Goal: Answer question/provide support: Share knowledge or assist other users

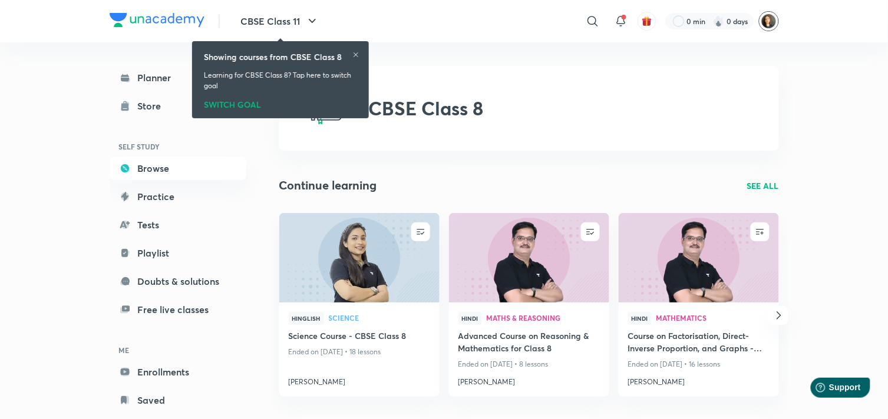
click at [768, 20] on img at bounding box center [769, 21] width 20 height 20
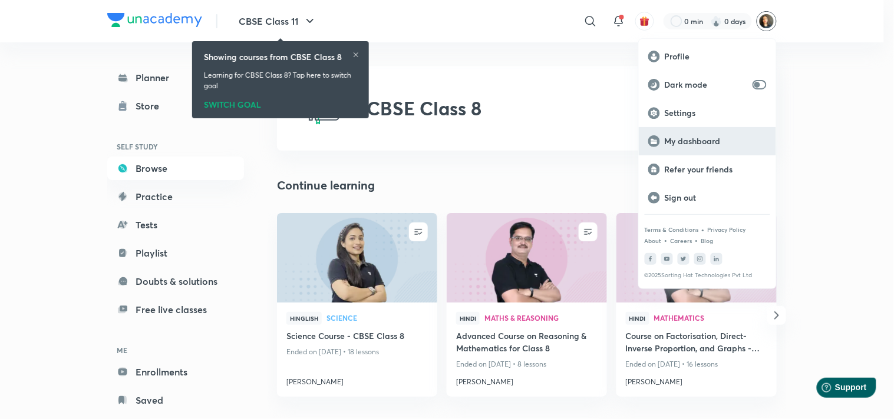
click at [682, 143] on p "My dashboard" at bounding box center [716, 141] width 102 height 11
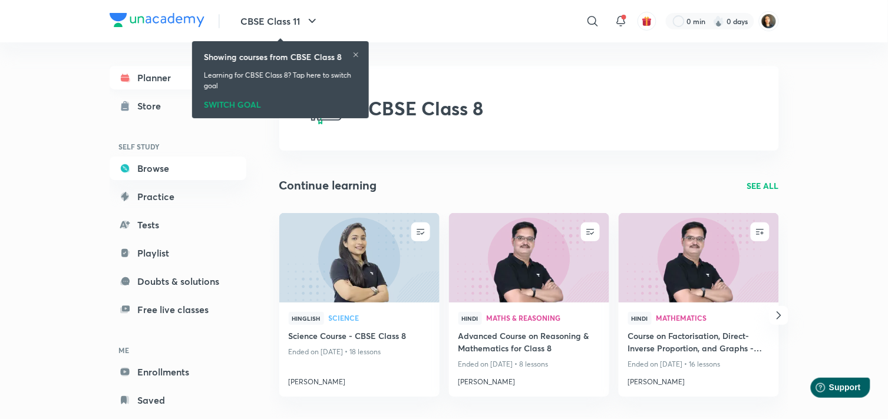
click at [156, 78] on link "Planner" at bounding box center [178, 78] width 137 height 24
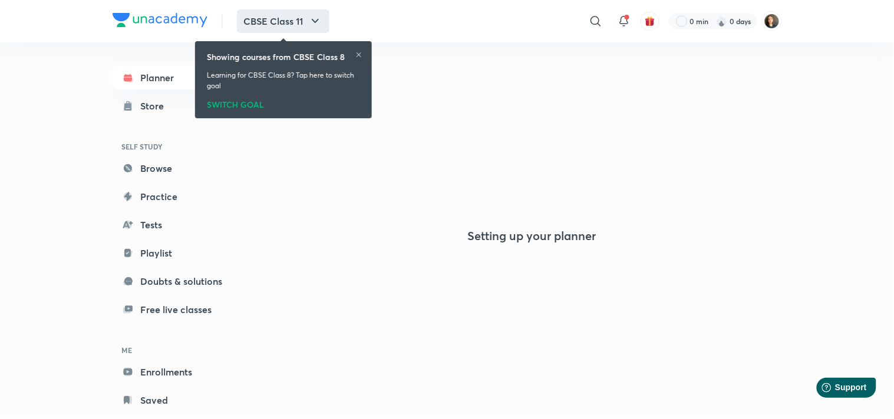
click at [315, 19] on icon "button" at bounding box center [315, 21] width 14 height 14
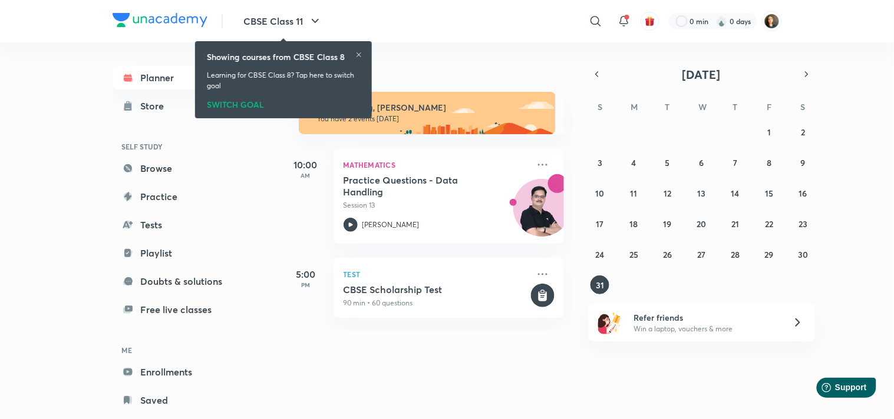
click at [359, 55] on icon at bounding box center [358, 54] width 5 height 5
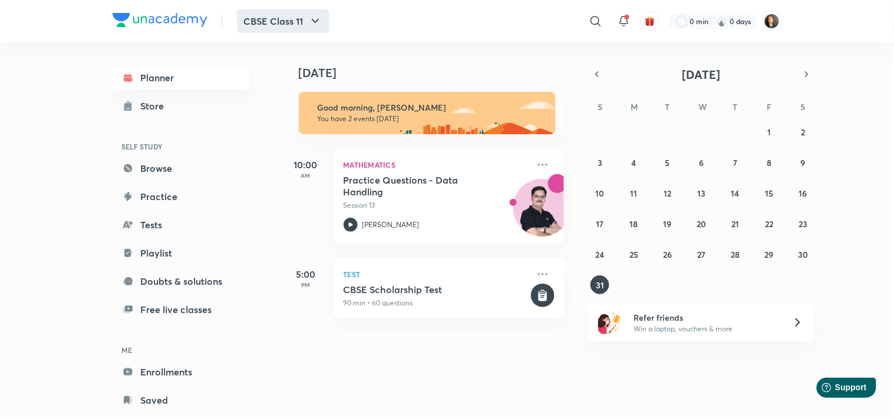
click at [316, 24] on icon "button" at bounding box center [315, 21] width 14 height 14
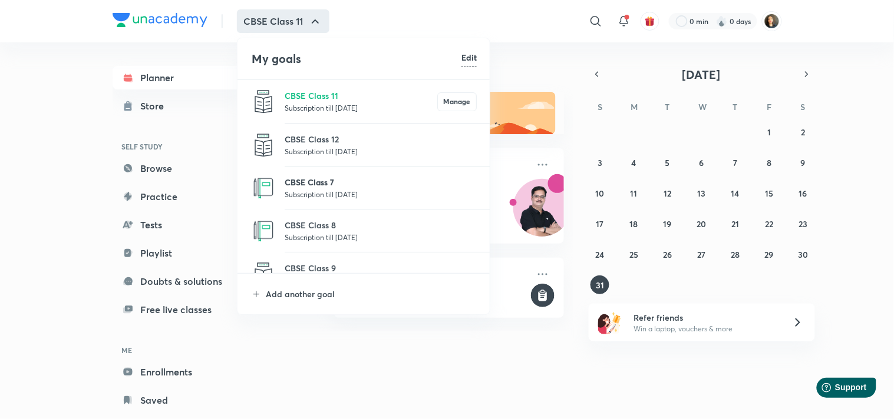
click at [324, 187] on p "CBSE Class 7" at bounding box center [381, 182] width 192 height 12
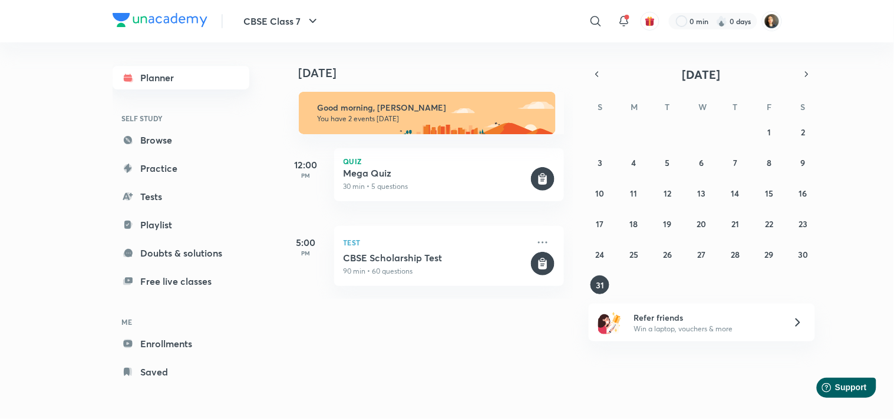
click at [161, 80] on link "Planner" at bounding box center [181, 78] width 137 height 24
click at [775, 250] on button "29" at bounding box center [768, 254] width 19 height 19
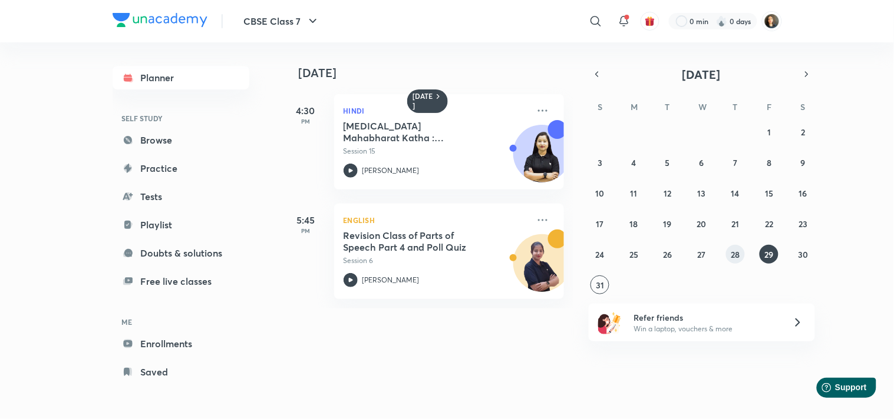
click at [737, 250] on abbr "28" at bounding box center [735, 254] width 9 height 11
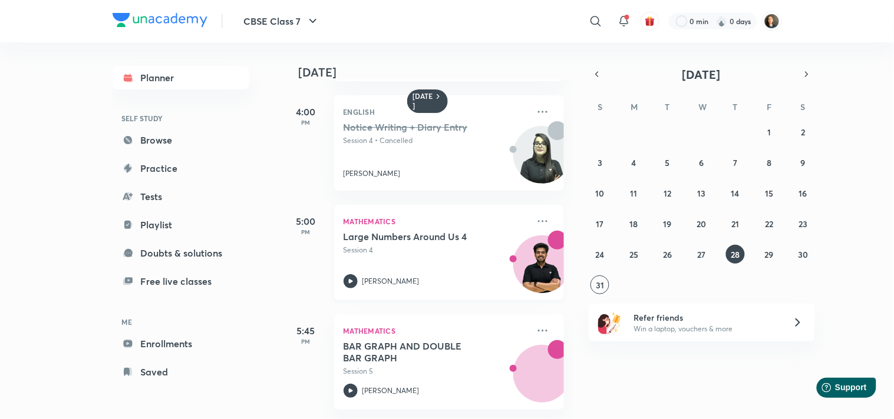
scroll to position [118, 0]
click at [701, 256] on abbr "27" at bounding box center [701, 254] width 8 height 11
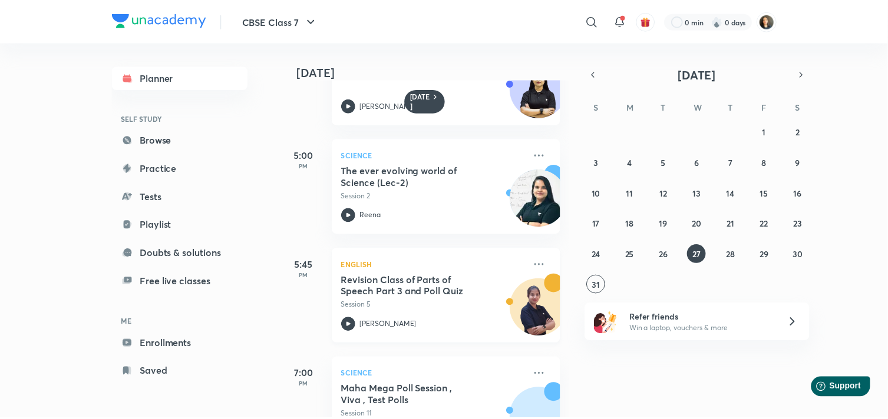
scroll to position [227, 0]
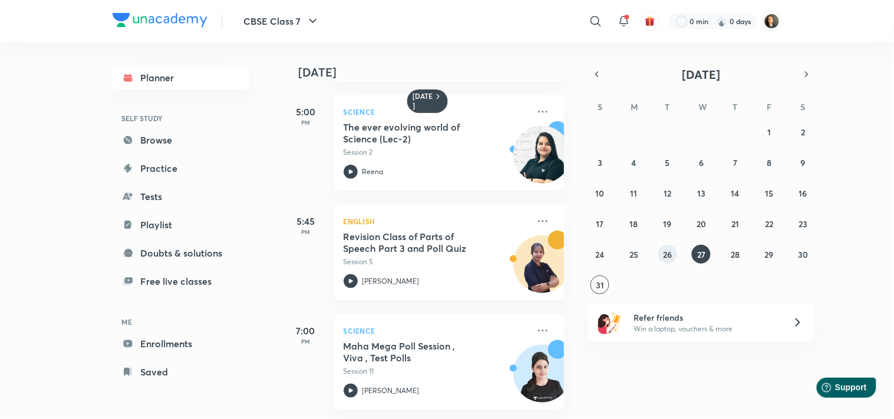
click at [662, 252] on button "26" at bounding box center [667, 254] width 19 height 19
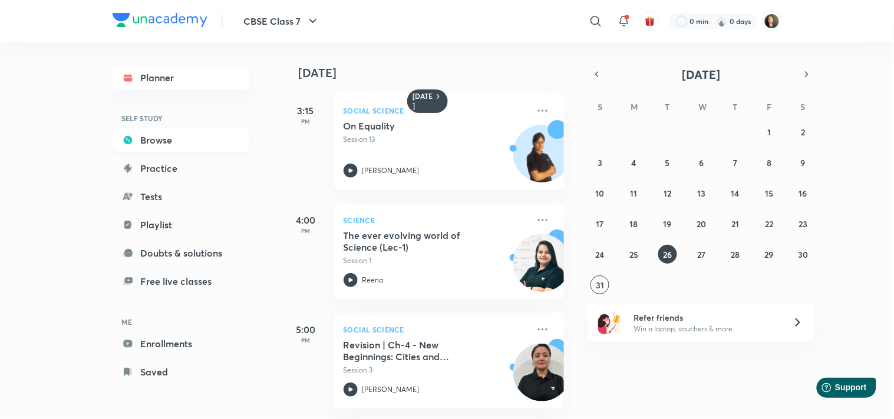
click at [172, 142] on link "Browse" at bounding box center [181, 140] width 137 height 24
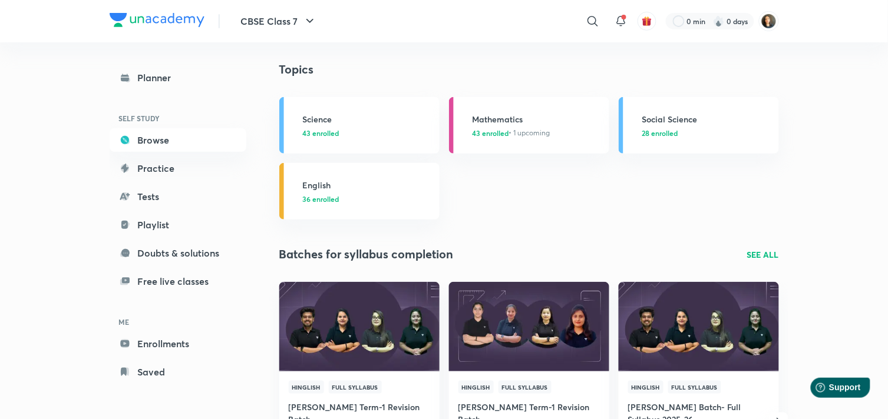
scroll to position [1436, 0]
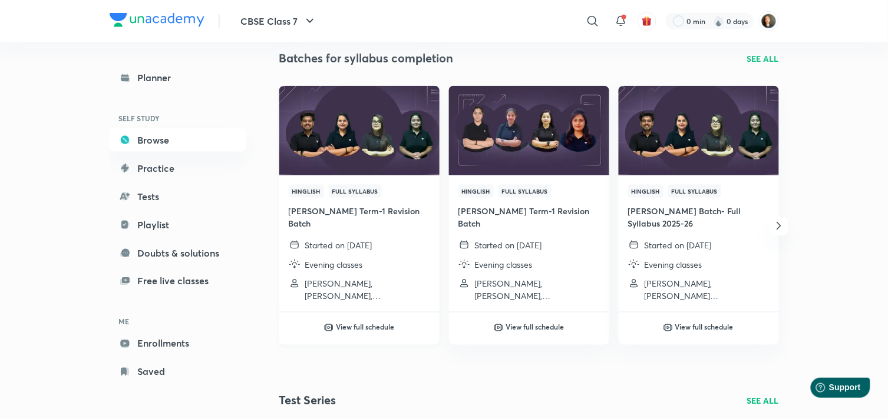
click at [329, 212] on h4 "Pragati Term-1 Revision Batch" at bounding box center [359, 217] width 141 height 25
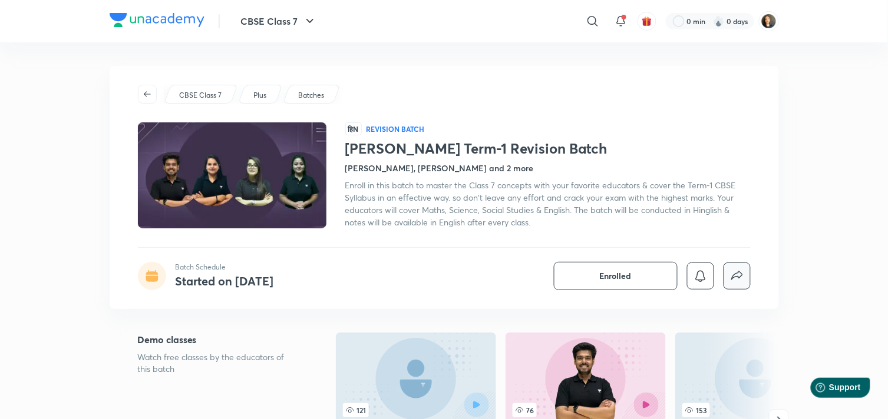
click at [739, 280] on icon "button" at bounding box center [737, 276] width 14 height 14
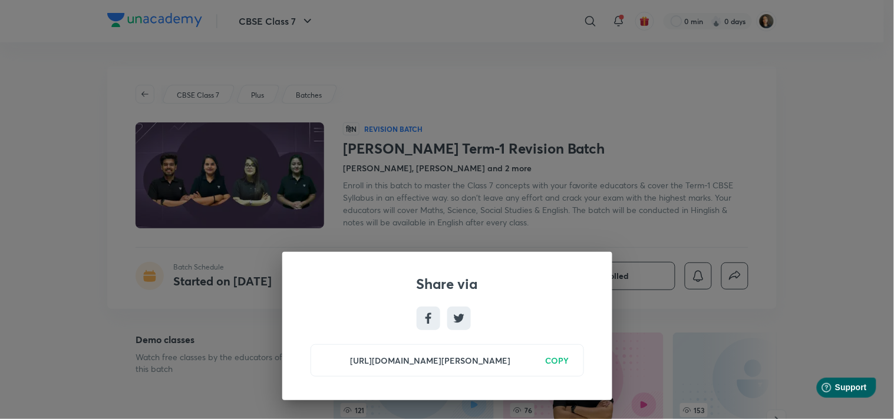
click at [552, 361] on h6 "COPY" at bounding box center [558, 361] width 24 height 12
click at [500, 68] on div "Share via https://unacademy.com/batch/pragati-term-1-revision-batch/U1DMNIE3 Co…" at bounding box center [447, 209] width 894 height 419
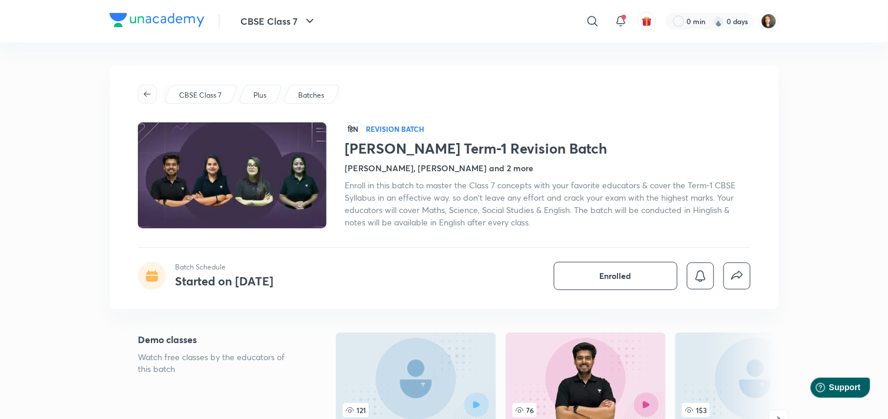
click at [150, 91] on icon "button" at bounding box center [147, 94] width 9 height 9
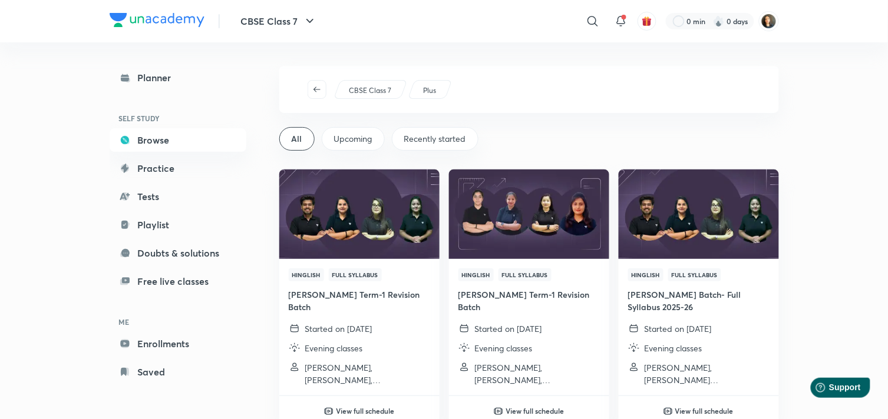
scroll to position [65, 0]
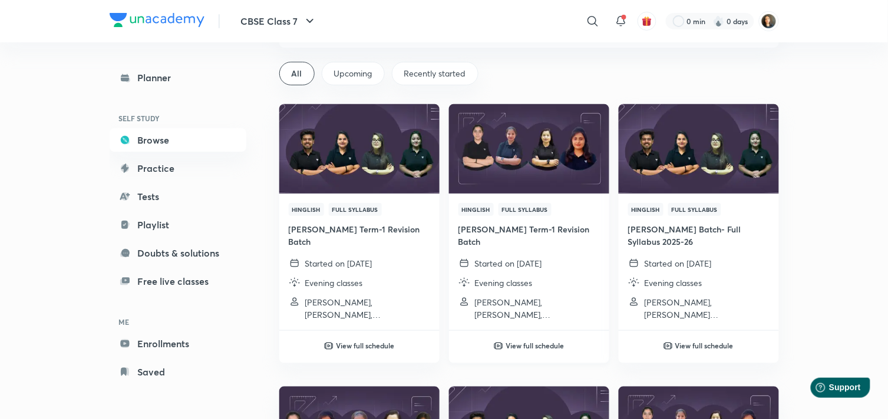
click at [513, 220] on div "Hinglish Full Syllabus JAGRIT Term-1 Revision Batch Started on 30 Jul 2025 Even…" at bounding box center [529, 262] width 160 height 137
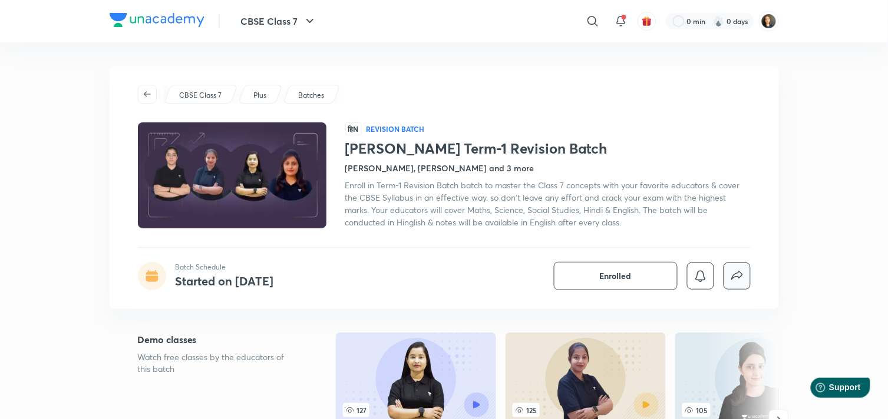
click at [738, 279] on icon "button" at bounding box center [737, 276] width 14 height 14
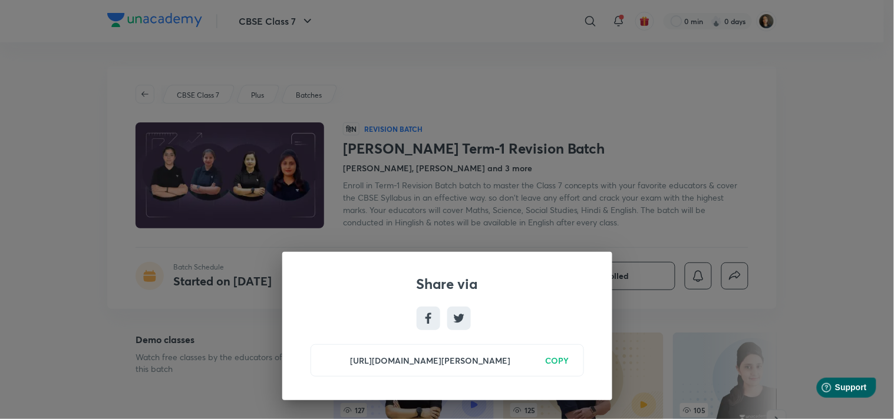
click at [566, 361] on h6 "COPY" at bounding box center [558, 361] width 24 height 12
click at [554, 98] on div "Share via https://unacademy.com/batch/jagrit-term-1-revision-batch/CZCZVFZX Cop…" at bounding box center [447, 209] width 894 height 419
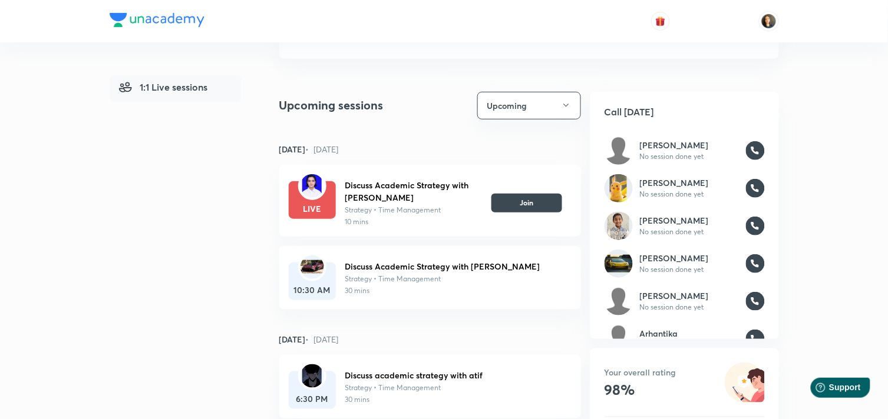
scroll to position [72, 0]
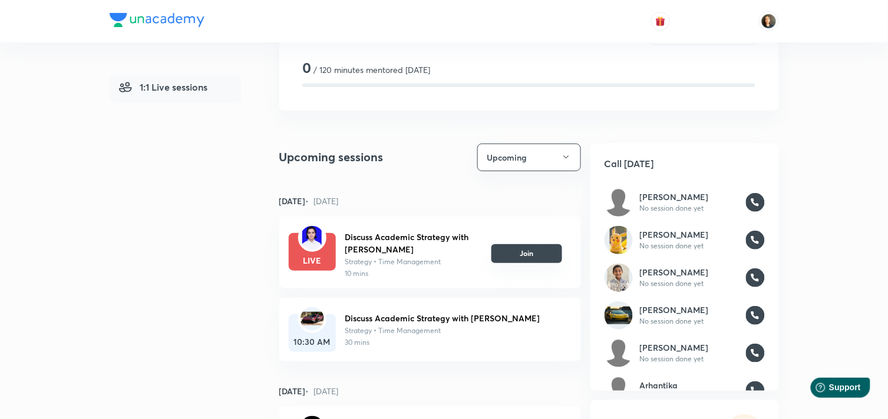
click at [537, 256] on button "Join" at bounding box center [526, 253] width 71 height 19
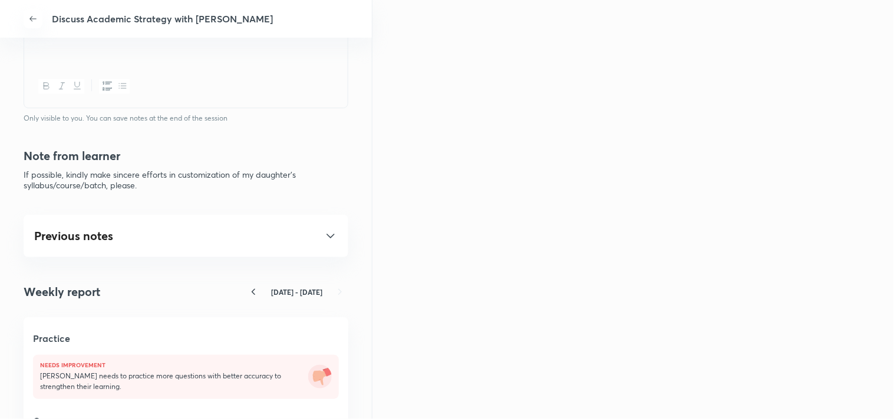
scroll to position [523, 0]
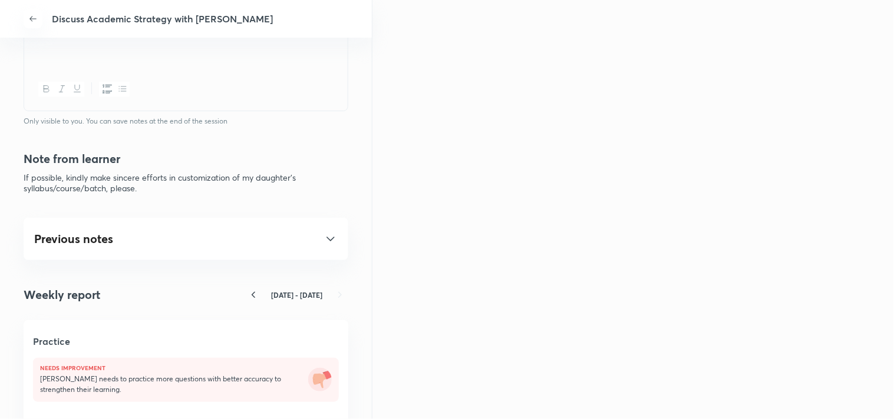
click at [323, 240] on icon at bounding box center [330, 239] width 14 height 14
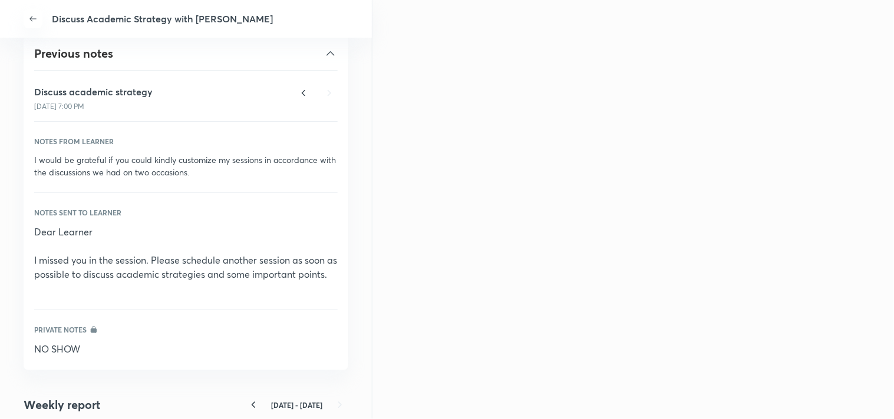
scroll to position [720, 0]
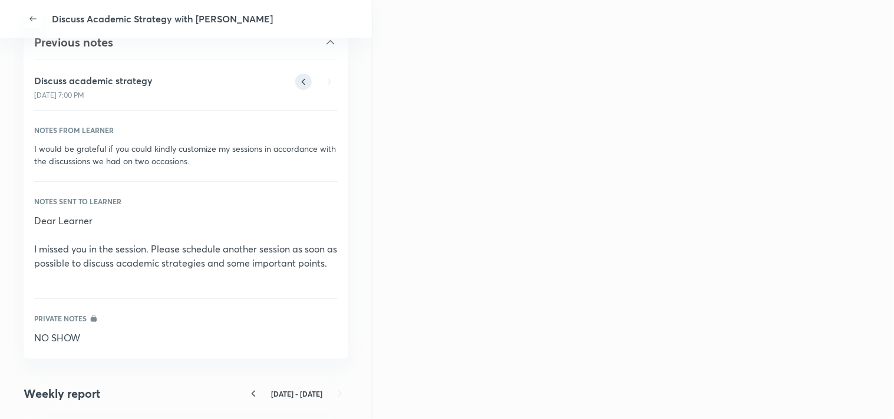
click at [295, 84] on icon at bounding box center [303, 82] width 16 height 16
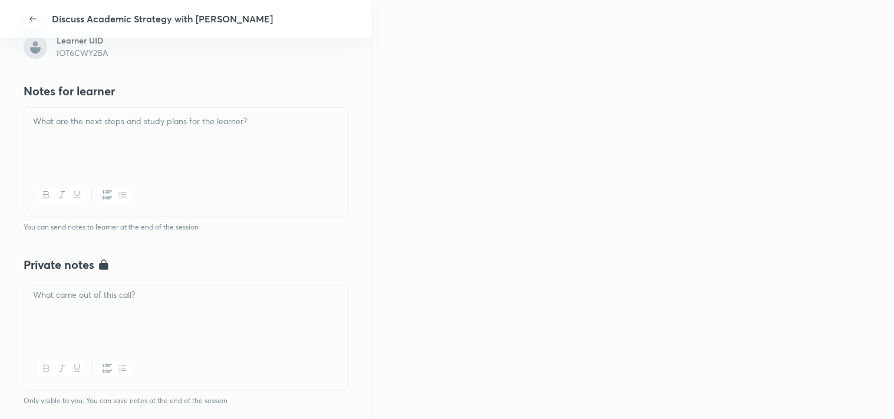
scroll to position [280, 0]
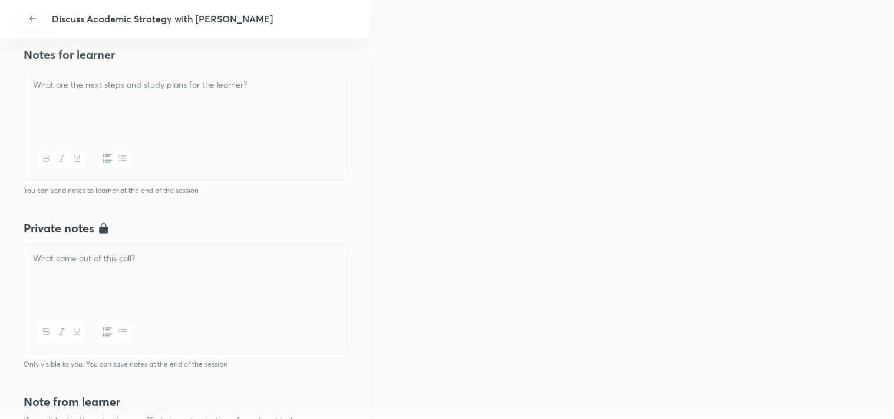
click at [240, 95] on div at bounding box center [185, 104] width 323 height 66
click at [85, 113] on div at bounding box center [185, 104] width 323 height 66
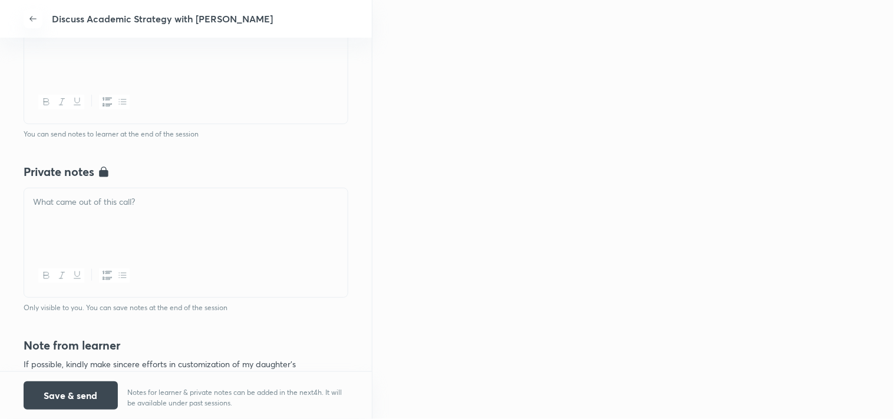
scroll to position [224, 0]
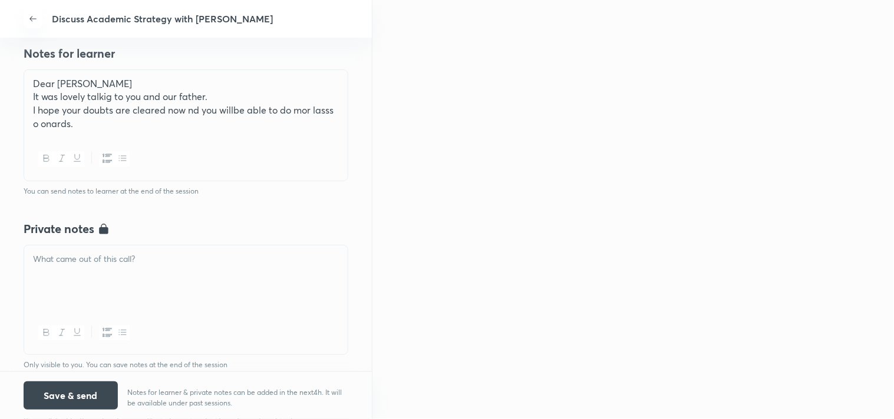
click at [311, 107] on p "I hope your doubts are cleared now nd you willbe able to do mor lasss o onards." at bounding box center [186, 117] width 306 height 27
click at [32, 125] on div "Dear Nistha It was lovely talkig to you and our father. I hope your doubts are …" at bounding box center [185, 104] width 323 height 68
click at [60, 124] on p "I hope your doubts are cleared now nd you willbe able to do more classs o onard…" at bounding box center [186, 117] width 306 height 27
click at [72, 118] on p "I hope your doubts are cleared now nd you willbe able to do more classs no onar…" at bounding box center [186, 117] width 306 height 27
click at [87, 124] on p "I hope your doubts are cleared now nd you willbe able to do more classs now ona…" at bounding box center [186, 117] width 306 height 27
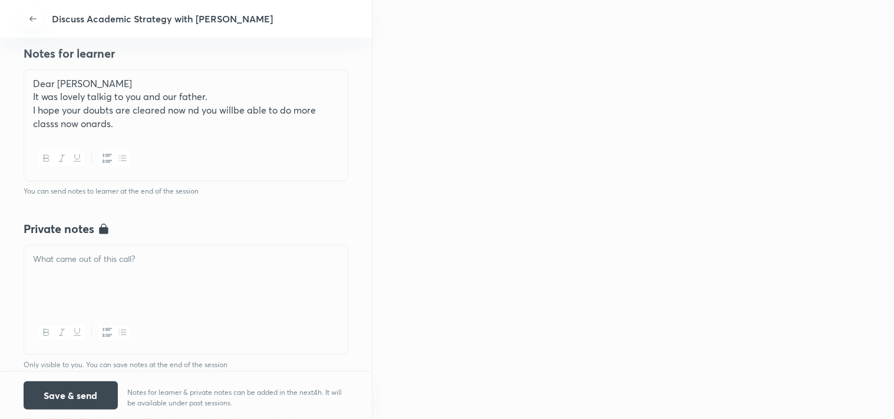
click at [92, 124] on p "I hope your doubts are cleared now nd you willbe able to do more classs now ona…" at bounding box center [186, 117] width 306 height 27
click at [120, 125] on p "I hope your doubts are cleared now nd you willbe able to do more classs now onw…" at bounding box center [186, 117] width 306 height 27
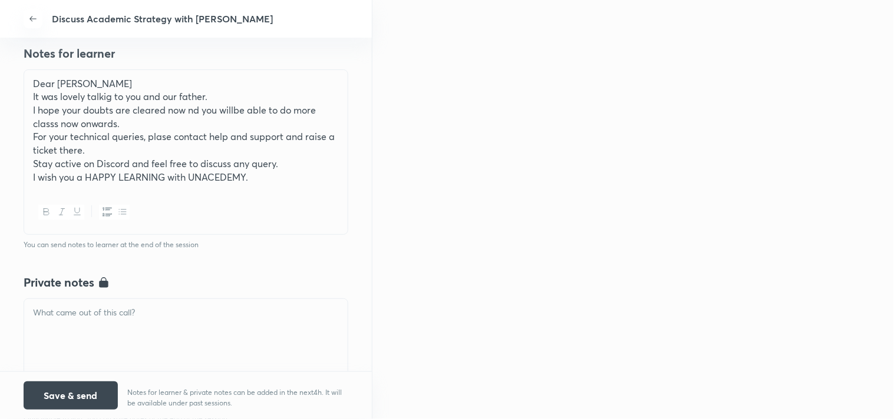
click at [160, 336] on div at bounding box center [185, 332] width 323 height 66
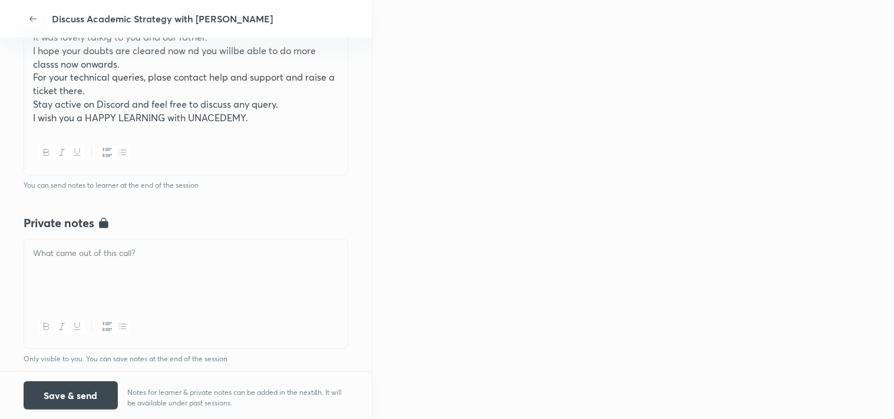
scroll to position [355, 0]
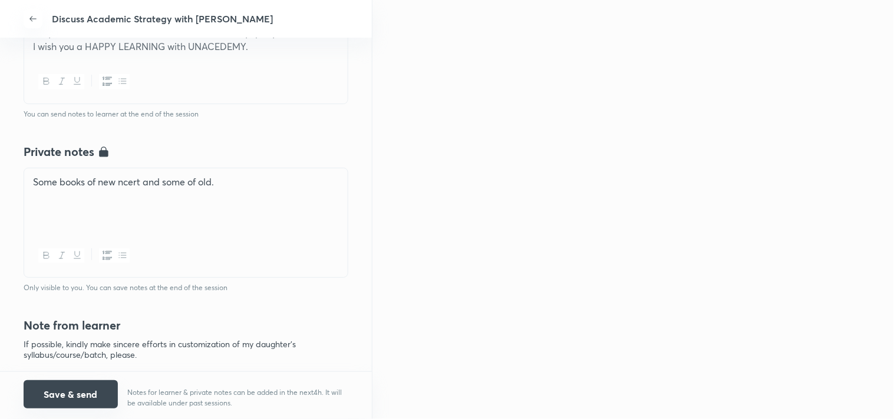
click at [95, 396] on button "Save & send" at bounding box center [71, 395] width 94 height 28
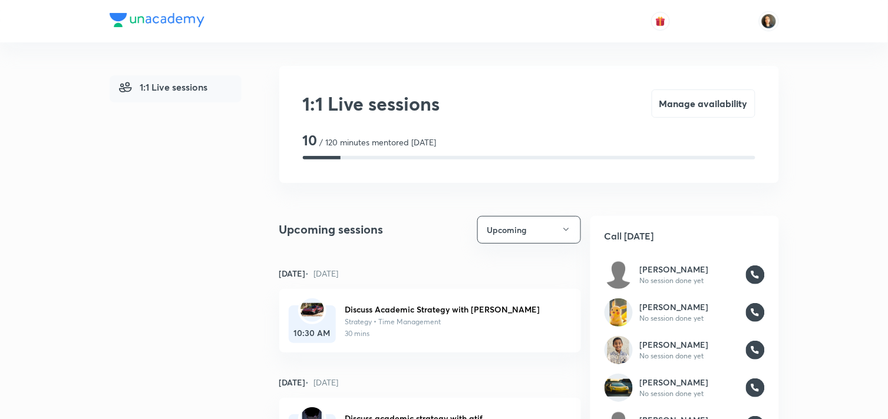
click at [375, 308] on h6 "Discuss Academic Strategy with [PERSON_NAME]" at bounding box center [453, 309] width 217 height 12
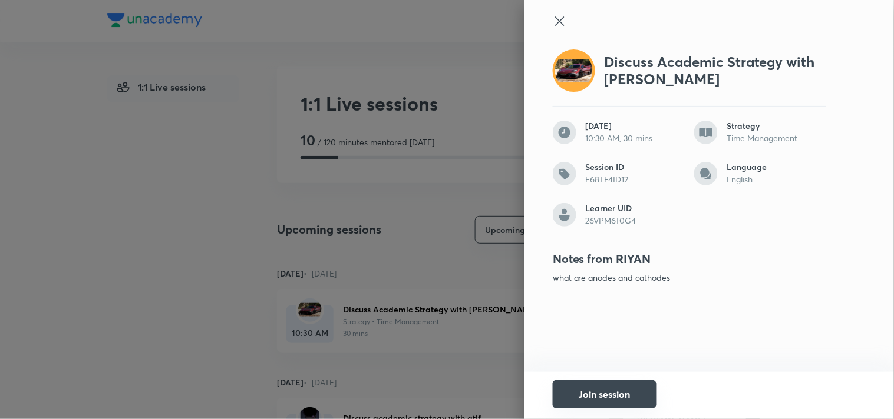
click at [595, 391] on button "Join session" at bounding box center [605, 395] width 104 height 28
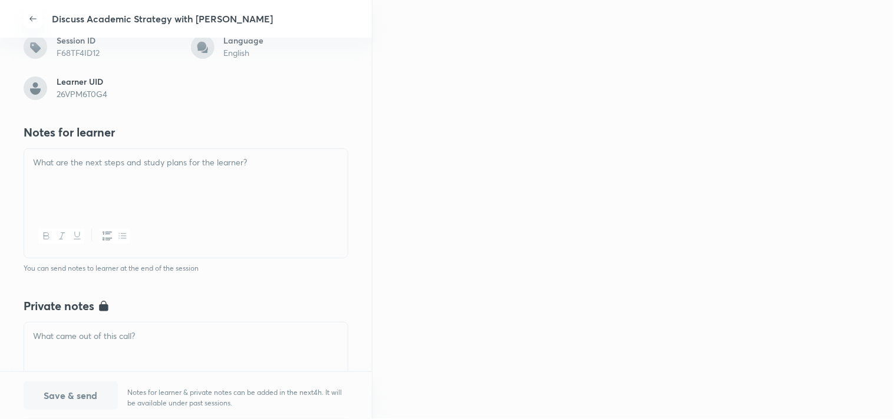
scroll to position [140, 0]
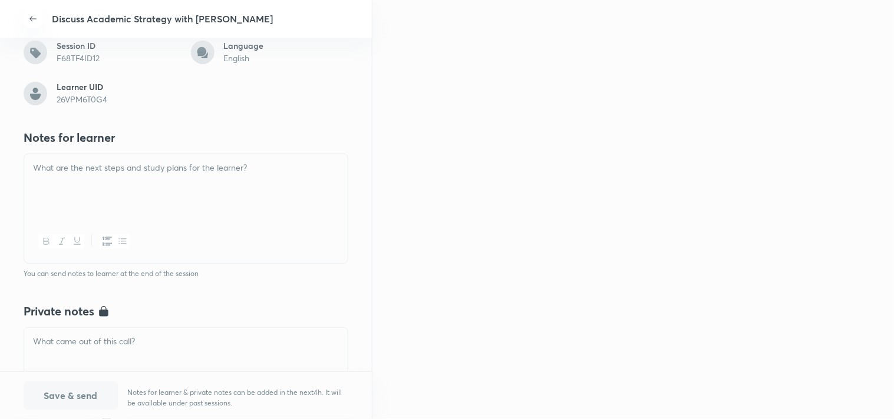
click at [252, 181] on div at bounding box center [185, 187] width 323 height 66
click at [103, 346] on p at bounding box center [186, 342] width 306 height 14
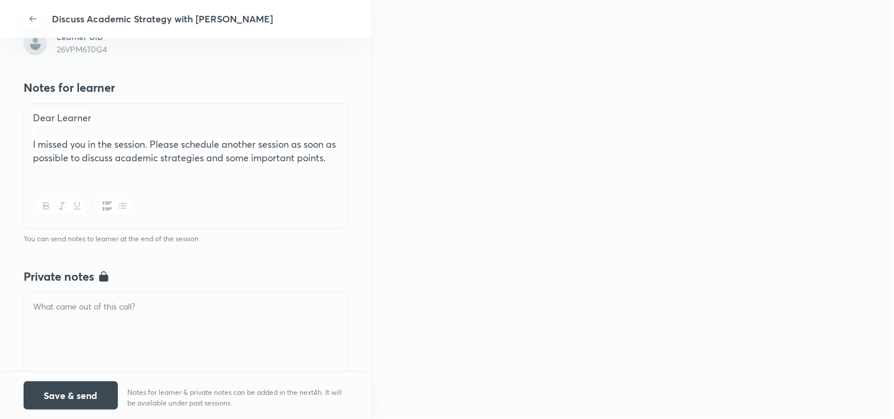
scroll to position [402, 0]
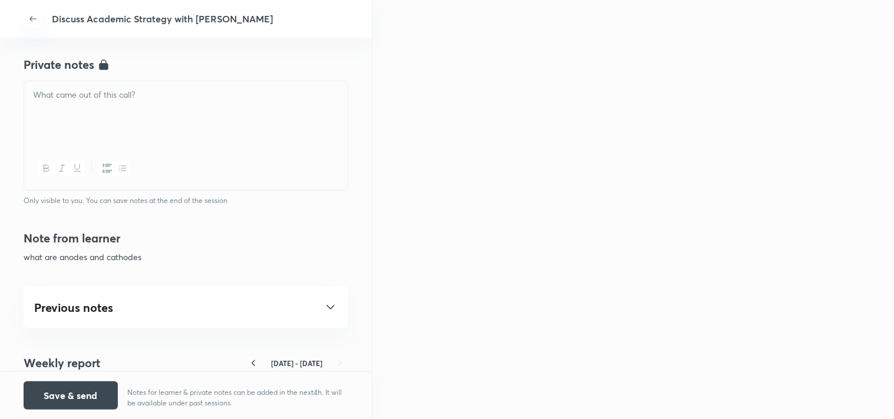
click at [122, 147] on div at bounding box center [185, 114] width 323 height 66
click at [71, 392] on button "Save & send" at bounding box center [71, 395] width 94 height 28
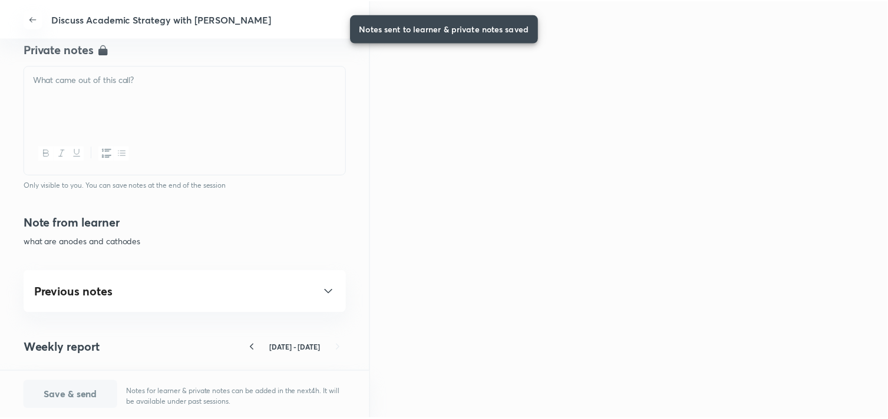
scroll to position [374, 0]
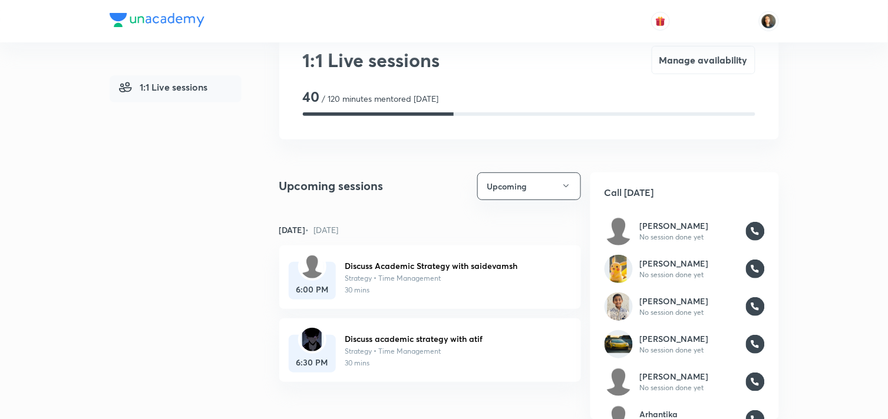
scroll to position [65, 0]
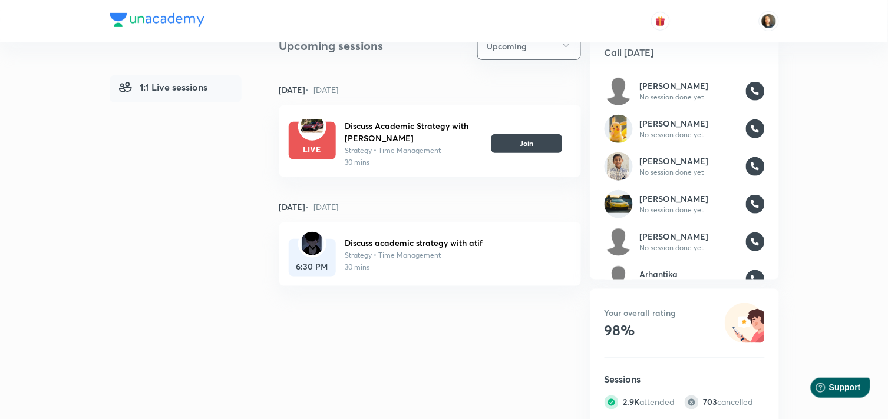
scroll to position [95, 0]
